Goal: Use online tool/utility: Utilize a website feature to perform a specific function

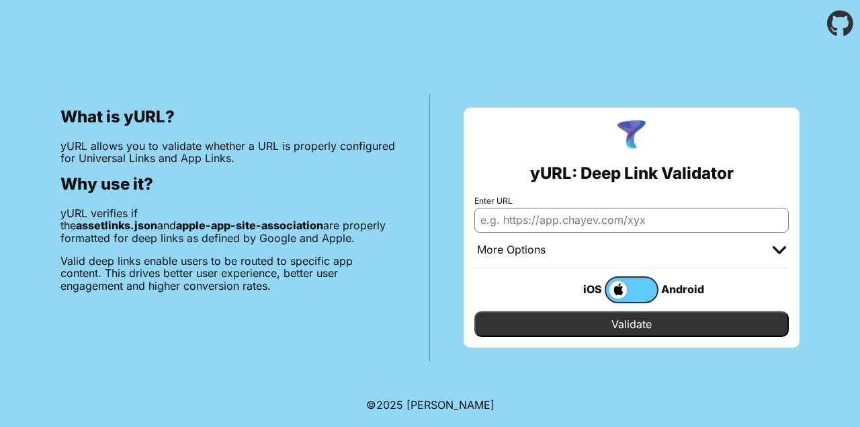
click at [556, 220] on input "Enter URL" at bounding box center [632, 220] width 315 height 24
paste input "[URL][DOMAIN_NAME]"
type input "[URL][DOMAIN_NAME]"
click at [625, 329] on input "Validate" at bounding box center [632, 324] width 315 height 26
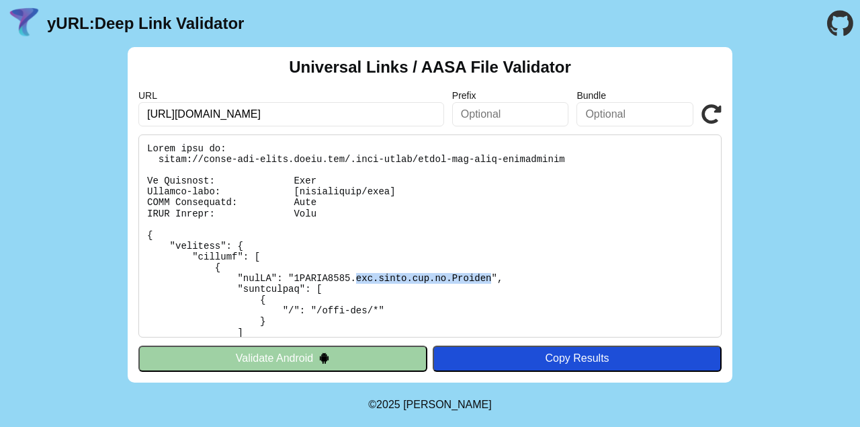
drag, startPoint x: 357, startPoint y: 277, endPoint x: 491, endPoint y: 278, distance: 134.5
click at [491, 279] on pre at bounding box center [429, 235] width 583 height 203
copy pre "app.hesta.com.au.Develop"
click at [596, 108] on input "text" at bounding box center [635, 114] width 117 height 24
paste input "app.hesta.com.au.Develop"
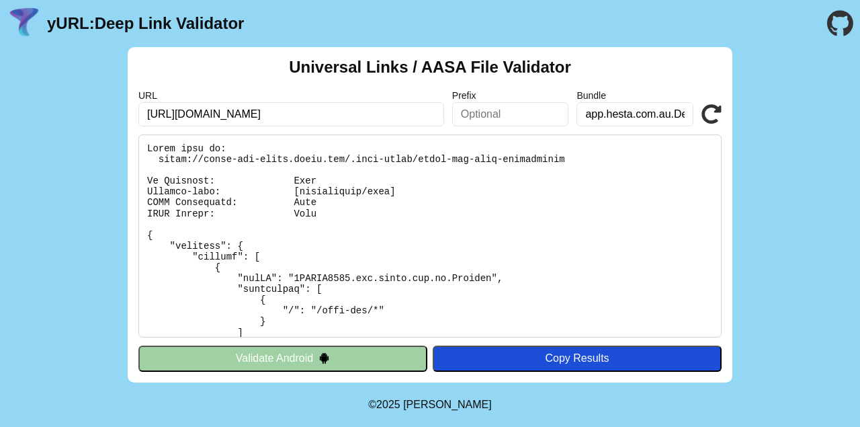
scroll to position [0, 28]
type input "app.hesta.com.au.Develop"
click at [323, 278] on pre at bounding box center [429, 235] width 583 height 203
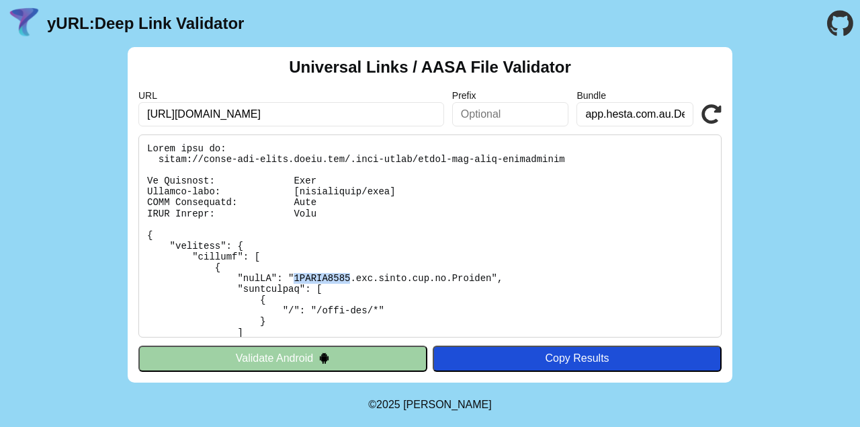
click at [712, 121] on icon at bounding box center [712, 114] width 20 height 20
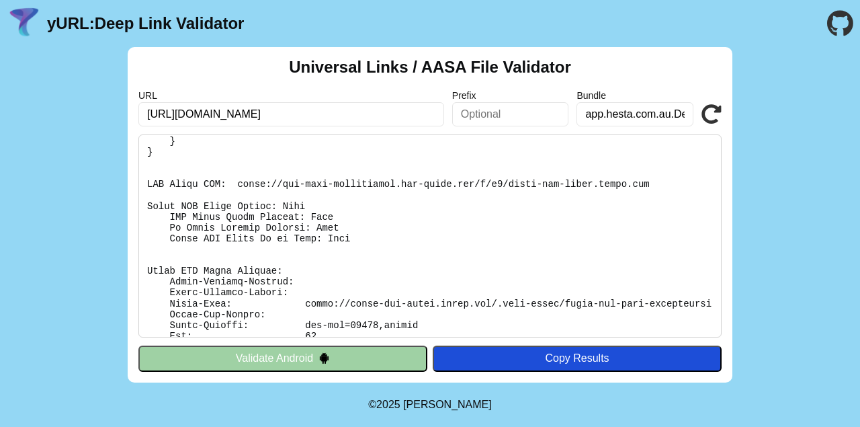
scroll to position [821, 0]
